Goal: Find contact information: Find contact information

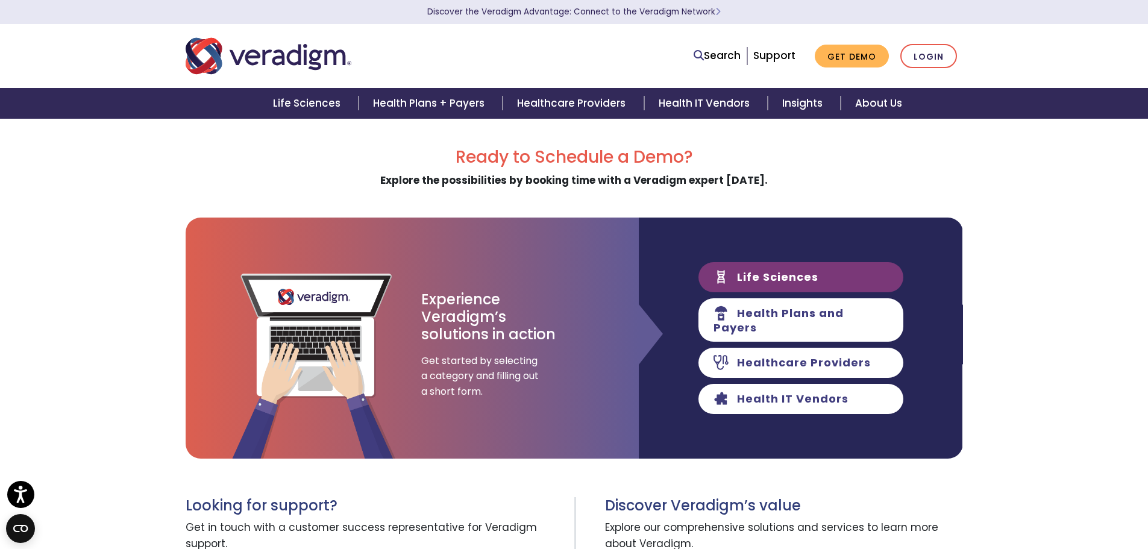
click at [832, 289] on link "Life Sciences" at bounding box center [801, 277] width 205 height 30
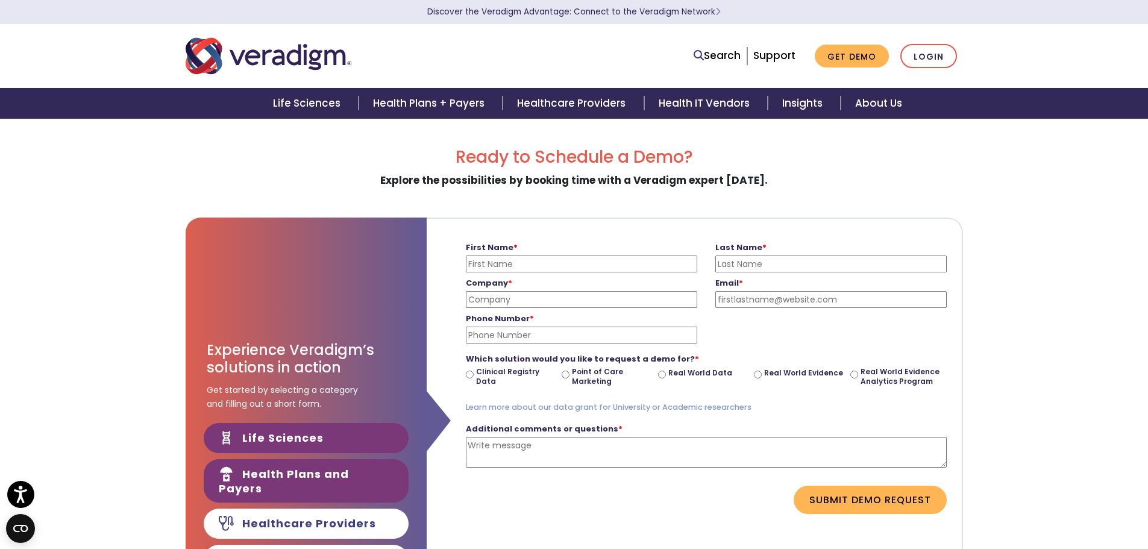
click at [320, 482] on link "Health Plans and Payers" at bounding box center [306, 480] width 205 height 43
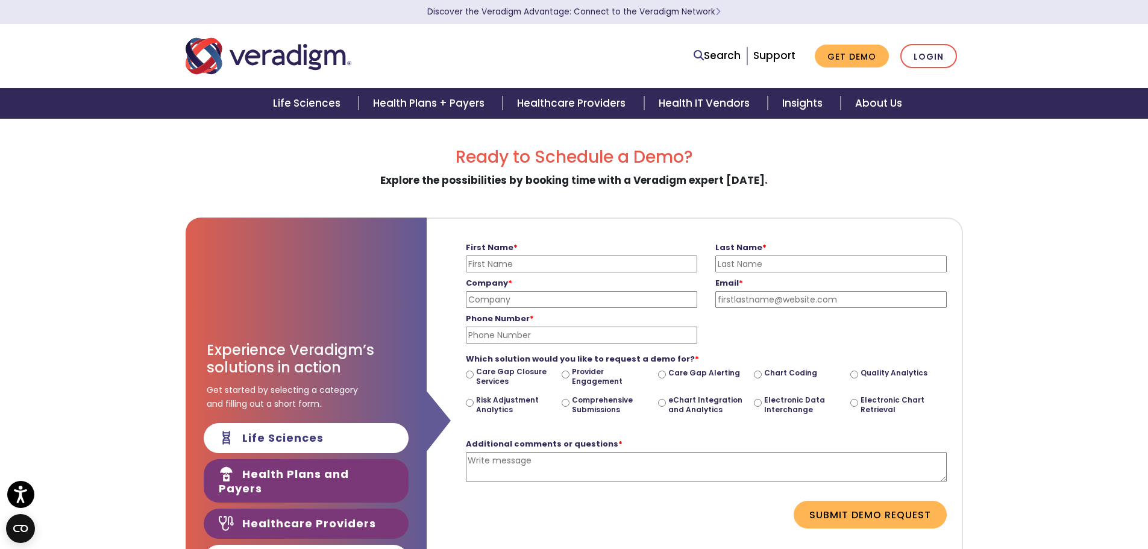
click at [315, 509] on link "Healthcare Providers" at bounding box center [306, 524] width 205 height 30
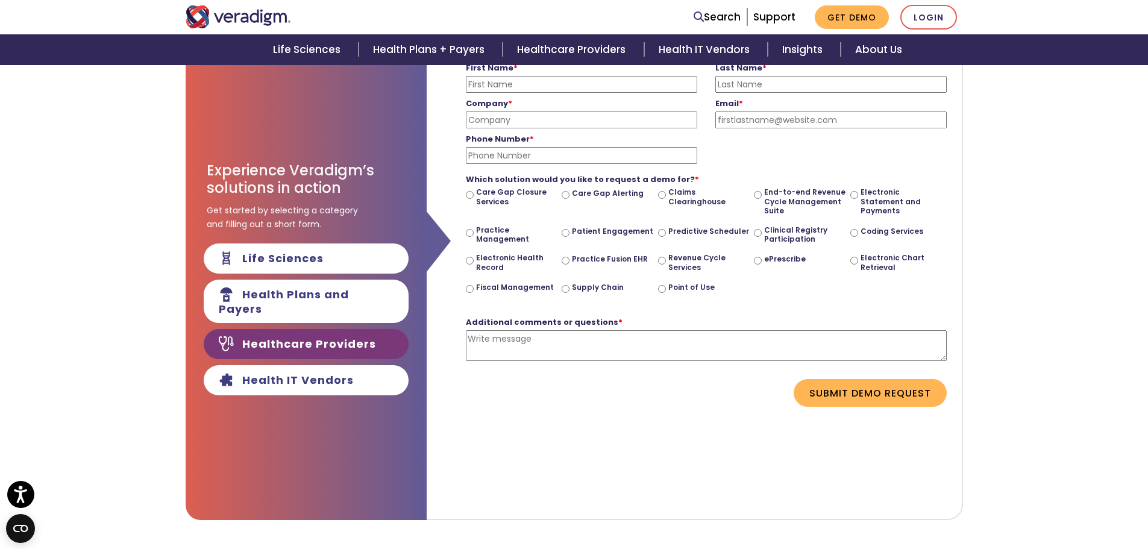
scroll to position [181, 0]
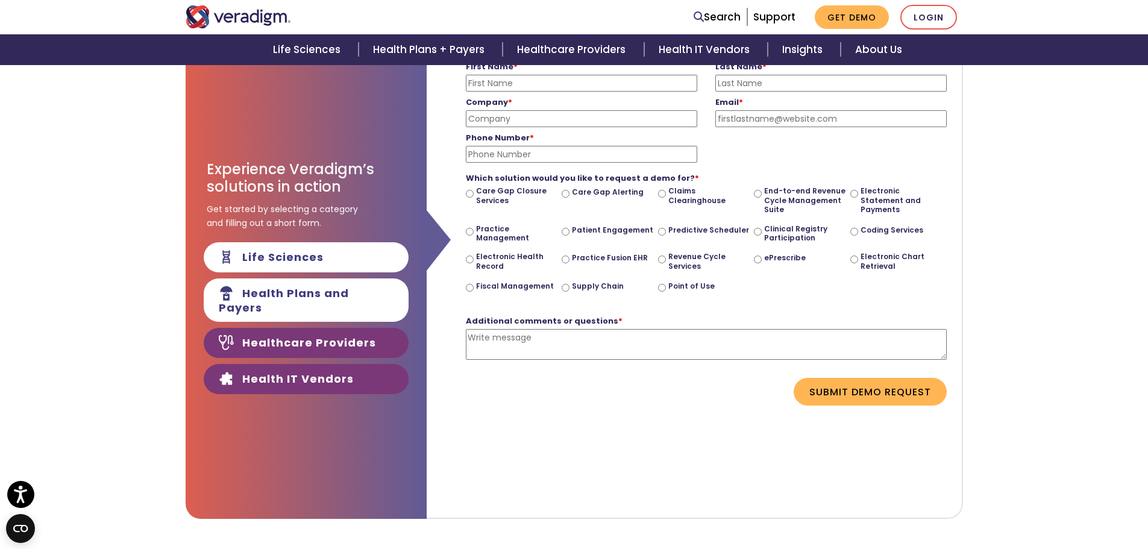
click at [340, 365] on link "Health IT Vendors" at bounding box center [306, 379] width 205 height 30
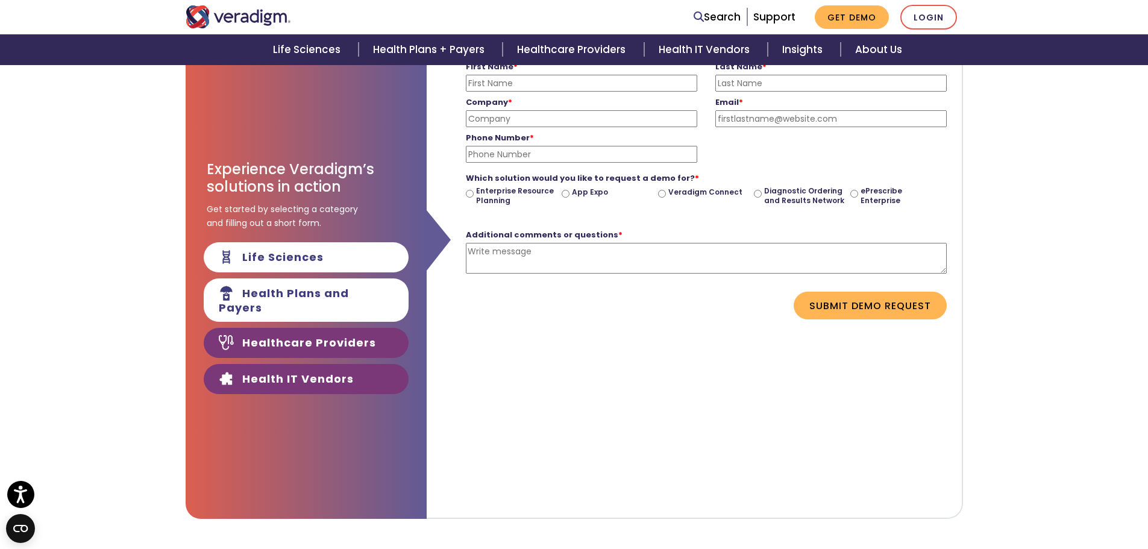
click at [352, 338] on link "Healthcare Providers" at bounding box center [306, 343] width 205 height 30
